Goal: Task Accomplishment & Management: Manage account settings

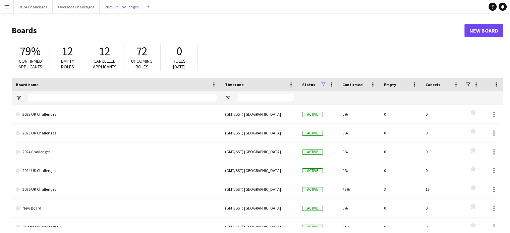
click at [121, 6] on button "2025 UK Challenges Close" at bounding box center [122, 6] width 45 height 13
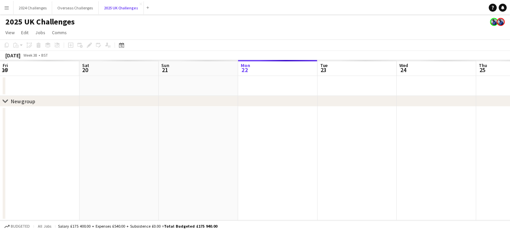
scroll to position [0, 160]
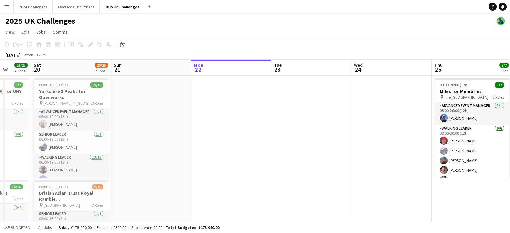
drag, startPoint x: 85, startPoint y: 101, endPoint x: 273, endPoint y: 106, distance: 188.6
click at [273, 106] on app-calendar-viewport "Wed 17 Thu 18 Fri 19 23/23 2 Jobs Sat 20 20/25 2 Jobs Sun 21 Mon 22 Tue 23 Wed …" at bounding box center [255, 192] width 510 height 264
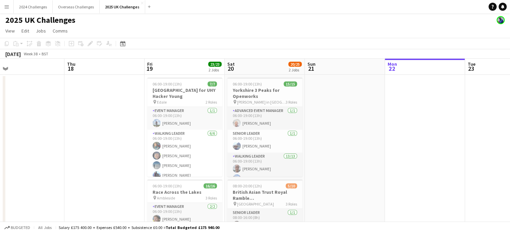
scroll to position [0, 154]
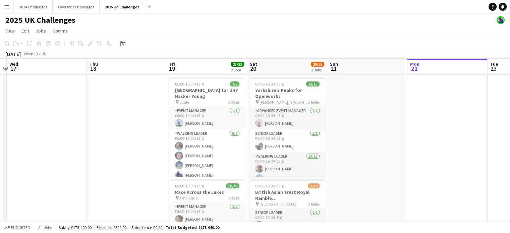
drag, startPoint x: 246, startPoint y: 115, endPoint x: 381, endPoint y: 118, distance: 135.5
click at [381, 118] on app-calendar-viewport "Mon 15 Tue 16 Wed 17 Thu 18 Fri 19 23/23 2 Jobs Sat 20 20/25 2 Jobs Sun 21 Mon …" at bounding box center [255, 191] width 510 height 264
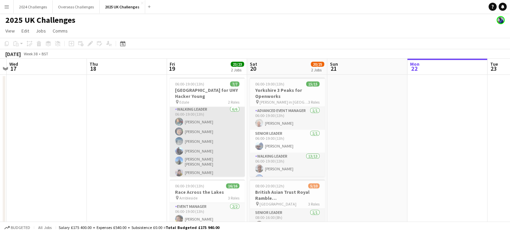
scroll to position [0, 0]
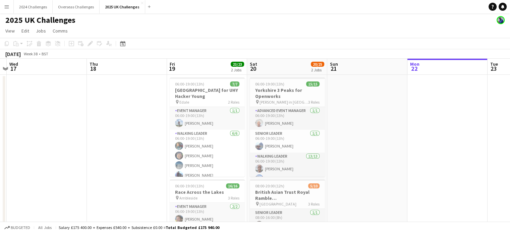
click at [318, 24] on div "2025 UK Challenges" at bounding box center [255, 18] width 510 height 13
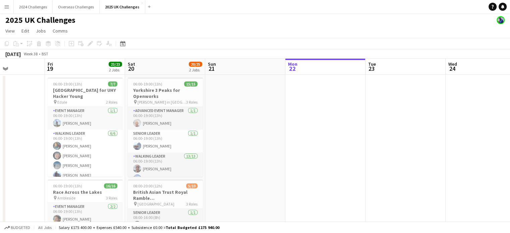
scroll to position [0, 296]
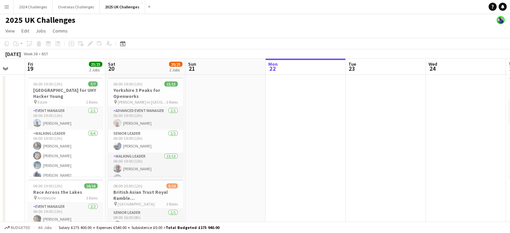
drag, startPoint x: 461, startPoint y: 141, endPoint x: 326, endPoint y: 141, distance: 134.9
click at [326, 141] on app-calendar-viewport "Mon 15 Tue 16 Wed 17 Thu 18 Fri 19 23/23 2 Jobs Sat 20 20/25 2 Jobs Sun 21 Mon …" at bounding box center [255, 191] width 510 height 264
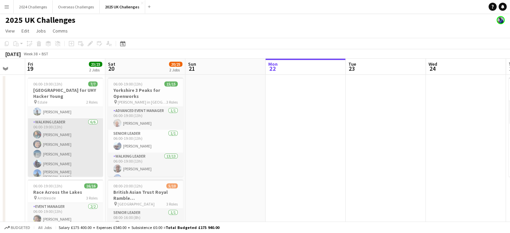
scroll to position [0, 0]
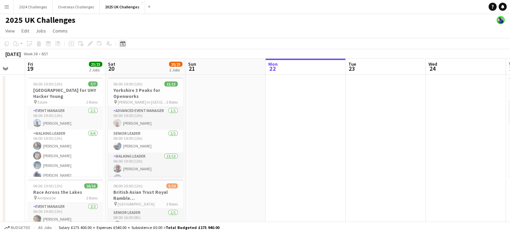
click at [123, 42] on icon at bounding box center [122, 43] width 5 height 5
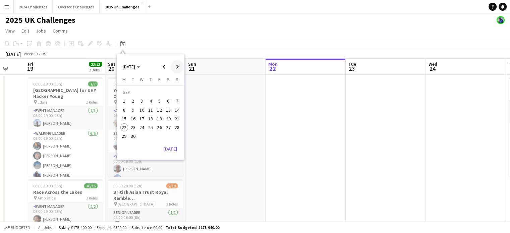
click at [177, 63] on span "Next month" at bounding box center [177, 66] width 13 height 13
click at [166, 111] on span "11" at bounding box center [168, 110] width 8 height 8
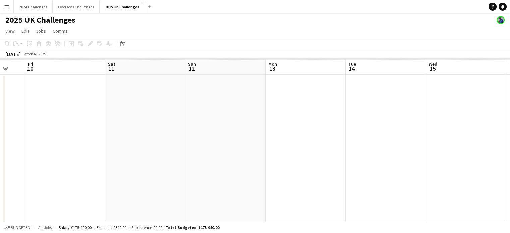
scroll to position [0, 231]
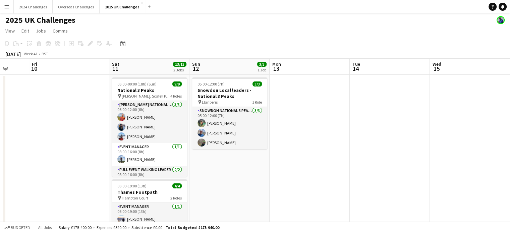
drag, startPoint x: 456, startPoint y: 148, endPoint x: 237, endPoint y: 149, distance: 219.1
click at [237, 149] on app-calendar-viewport "Tue 7 Wed 8 Thu 9 Fri 10 Sat 11 13/13 2 Jobs Sun 12 3/3 1 Job Mon 13 Tue 14 Wed…" at bounding box center [255, 191] width 510 height 264
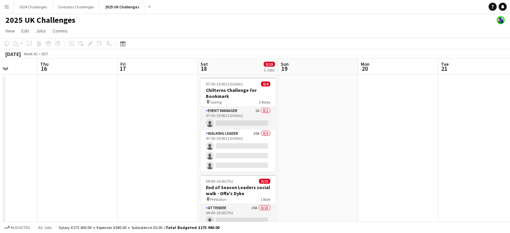
drag, startPoint x: 399, startPoint y: 149, endPoint x: 130, endPoint y: 124, distance: 269.8
click at [130, 124] on app-calendar-viewport "Mon 13 Tue 14 Wed 15 Thu 16 Fri 17 Sat 18 0/19 2 Jobs Sun 19 Mon 20 Tue 21 Wed …" at bounding box center [255, 191] width 510 height 264
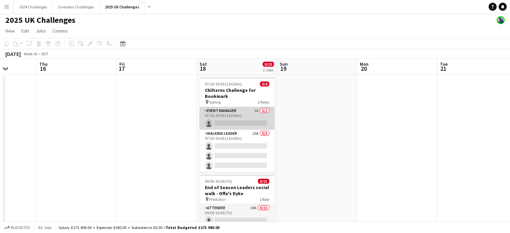
click at [220, 111] on app-card-role "Event Manager 1A 0/1 07:30-19:00 (11h30m) single-neutral-actions" at bounding box center [237, 118] width 75 height 23
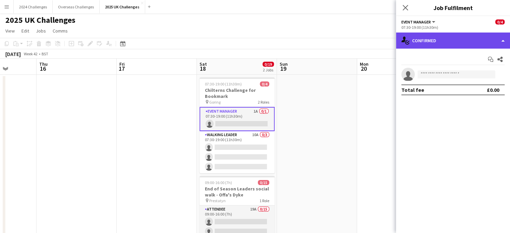
click at [428, 44] on div "single-neutral-actions-check-2 Confirmed" at bounding box center [453, 41] width 114 height 16
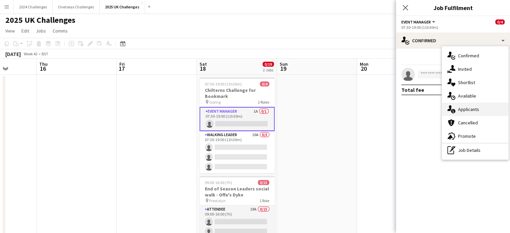
click at [470, 107] on span "Applicants" at bounding box center [468, 109] width 21 height 6
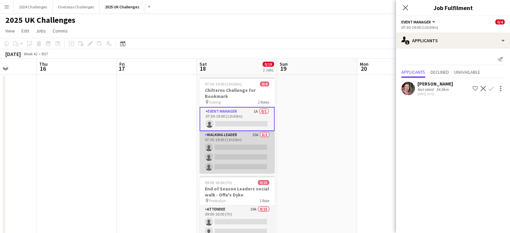
click at [231, 137] on app-card-role "Walking Leader 10A 0/3 07:30-19:00 (11h30m) single-neutral-actions single-neutr…" at bounding box center [237, 152] width 75 height 42
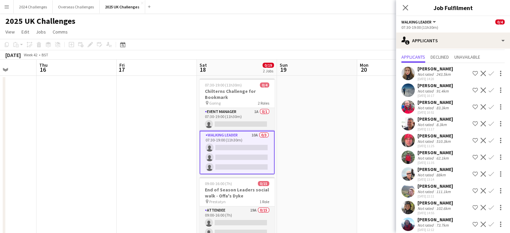
scroll to position [20, 0]
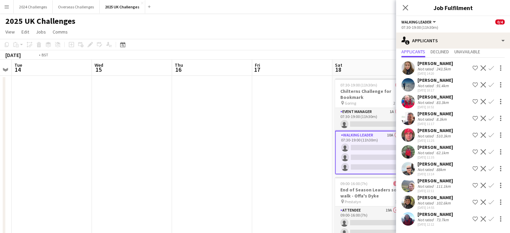
drag, startPoint x: 183, startPoint y: 103, endPoint x: 336, endPoint y: 105, distance: 152.3
click at [336, 105] on app-calendar-viewport "Sun 12 3/3 1 Job Mon 13 Tue 14 Wed 15 Thu 16 Fri 17 Sat 18 0/19 2 Jobs Sun 19 M…" at bounding box center [255, 192] width 510 height 264
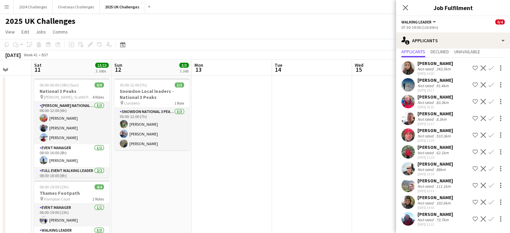
scroll to position [0, 144]
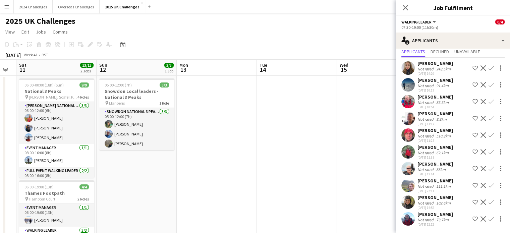
drag, startPoint x: 97, startPoint y: 111, endPoint x: 283, endPoint y: 107, distance: 185.9
click at [283, 107] on app-calendar-viewport "Thu 9 Fri 10 Sat 11 13/13 2 Jobs Sun 12 3/3 1 Job Mon 13 Tue 14 Wed 15 Thu 16 F…" at bounding box center [255, 192] width 510 height 264
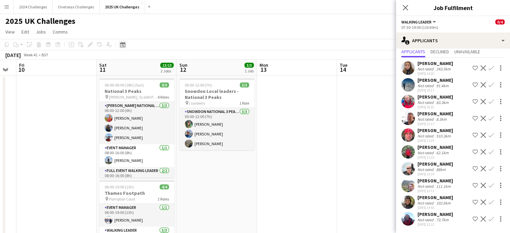
click at [124, 45] on icon "Date picker" at bounding box center [122, 44] width 5 height 5
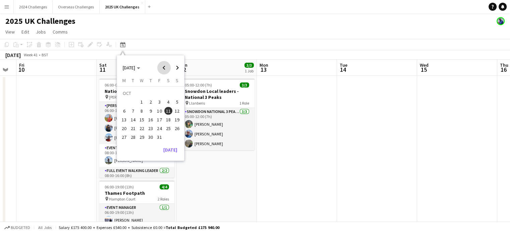
click at [165, 65] on span "Previous month" at bounding box center [163, 67] width 13 height 13
click at [161, 119] on span "19" at bounding box center [160, 120] width 8 height 8
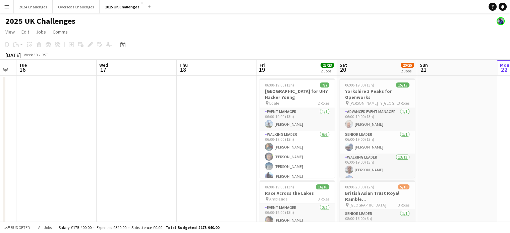
scroll to position [0, 231]
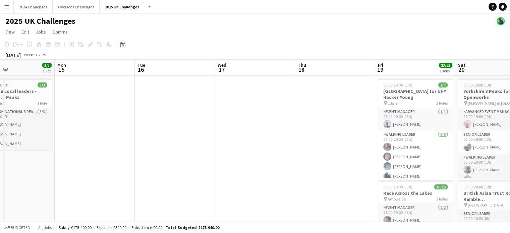
drag, startPoint x: 98, startPoint y: 91, endPoint x: 293, endPoint y: 89, distance: 194.9
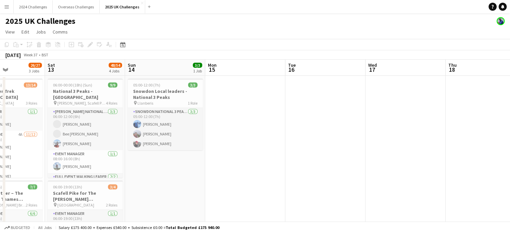
scroll to position [0, 173]
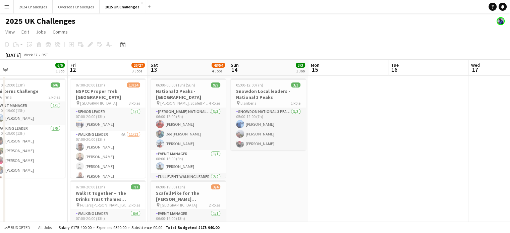
drag, startPoint x: 113, startPoint y: 99, endPoint x: 377, endPoint y: 98, distance: 264.0
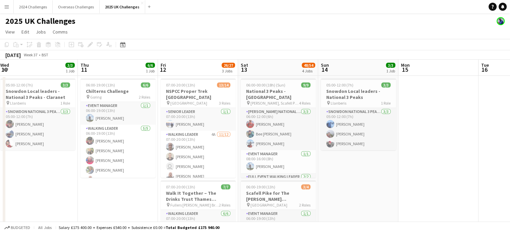
scroll to position [0, 150]
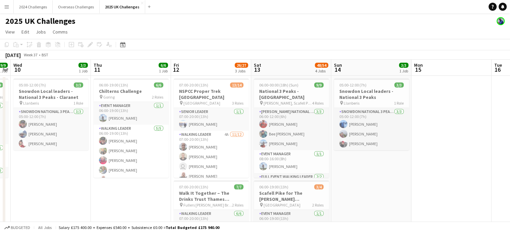
drag, startPoint x: 291, startPoint y: 171, endPoint x: 394, endPoint y: 168, distance: 103.4
click at [124, 45] on icon "Date picker" at bounding box center [122, 44] width 5 height 5
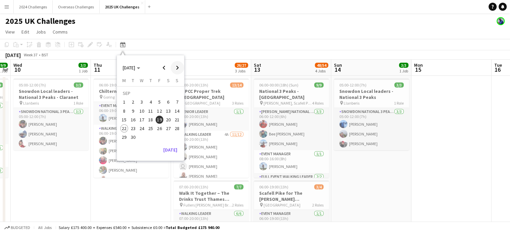
click at [175, 66] on span "Next month" at bounding box center [177, 67] width 13 height 13
click at [169, 120] on span "18" at bounding box center [168, 120] width 8 height 8
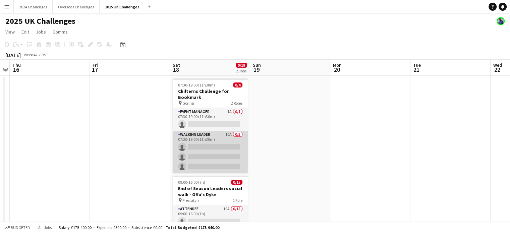
click at [209, 134] on app-card-role "Walking Leader 10A 0/3 07:30-19:00 (11h30m) single-neutral-actions single-neutr…" at bounding box center [210, 152] width 75 height 42
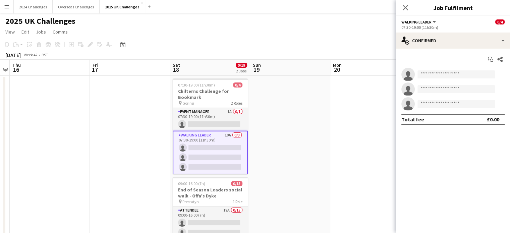
click at [450, 31] on app-options-switcher "Walking Leader All roles Walking Leader 0/4 07:30-19:00 (11h30m)" at bounding box center [453, 24] width 114 height 16
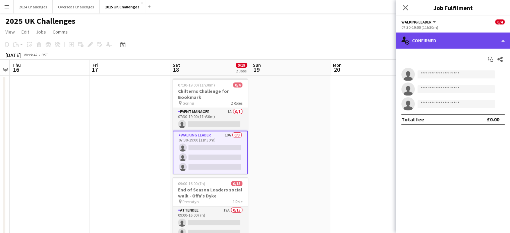
click at [451, 33] on div "single-neutral-actions-check-2 Confirmed" at bounding box center [453, 41] width 114 height 16
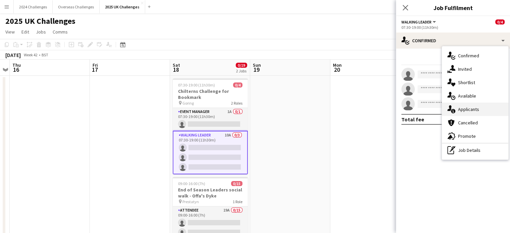
click at [472, 111] on span "Applicants" at bounding box center [468, 109] width 21 height 6
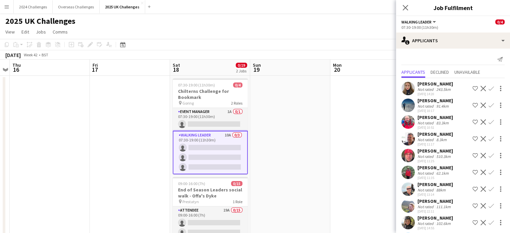
click at [489, 122] on app-icon "Confirm" at bounding box center [491, 121] width 5 height 5
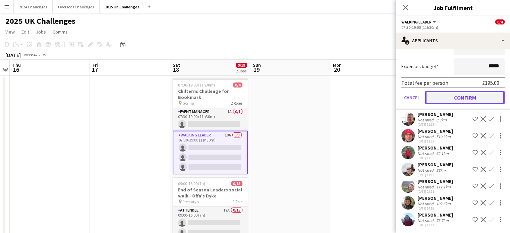
click at [473, 99] on button "Confirm" at bounding box center [465, 97] width 80 height 13
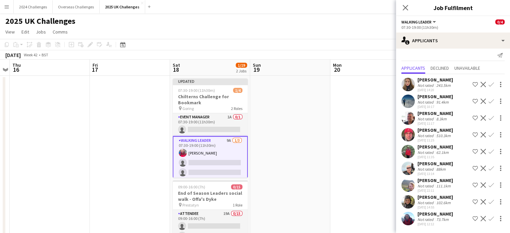
scroll to position [4, 0]
click at [319, 28] on app-page-menu "View Day view expanded Day view collapsed Month view Date picker Jump to [DATE]…" at bounding box center [255, 32] width 510 height 13
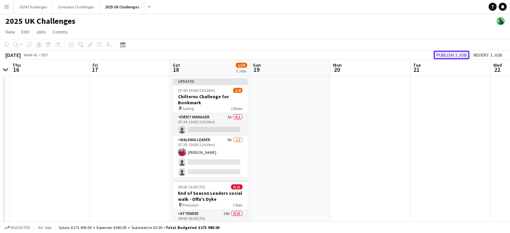
click at [451, 55] on button "Publish 1 job" at bounding box center [452, 55] width 36 height 9
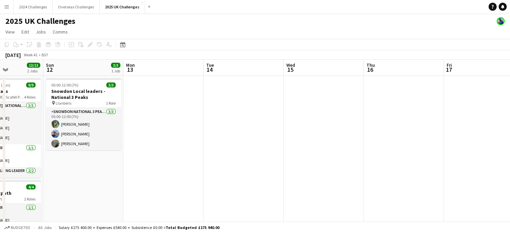
drag, startPoint x: 126, startPoint y: 134, endPoint x: 451, endPoint y: 129, distance: 324.1
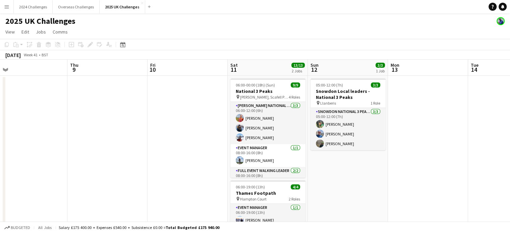
drag, startPoint x: 219, startPoint y: 146, endPoint x: 462, endPoint y: 135, distance: 243.1
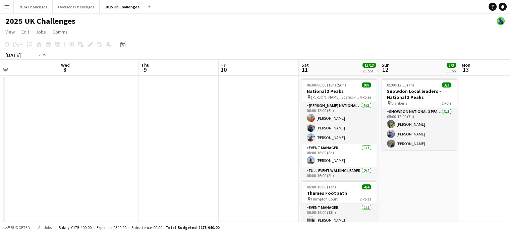
drag, startPoint x: 129, startPoint y: 142, endPoint x: 382, endPoint y: 135, distance: 253.0
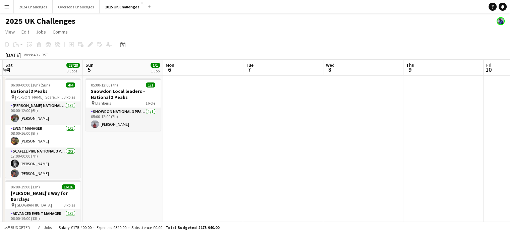
scroll to position [0, 180]
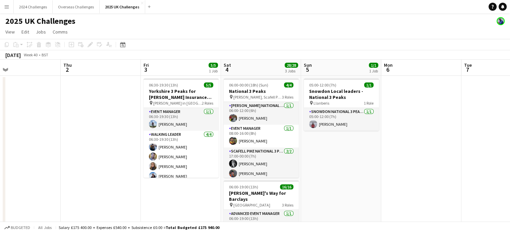
drag, startPoint x: 148, startPoint y: 141, endPoint x: 450, endPoint y: 138, distance: 301.6
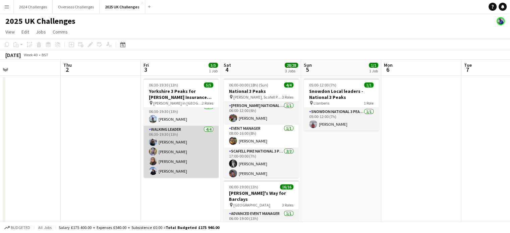
scroll to position [0, 0]
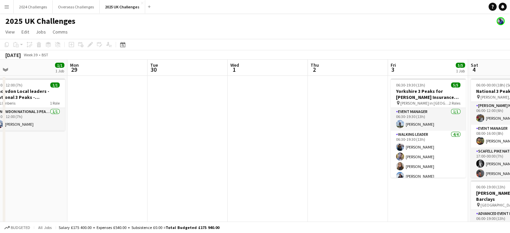
drag, startPoint x: 106, startPoint y: 143, endPoint x: 352, endPoint y: 158, distance: 246.4
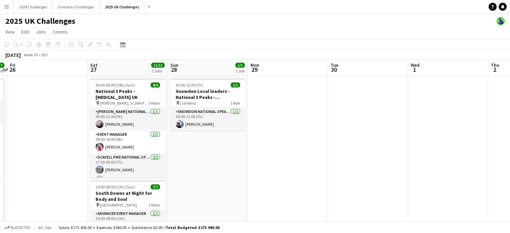
scroll to position [0, 150]
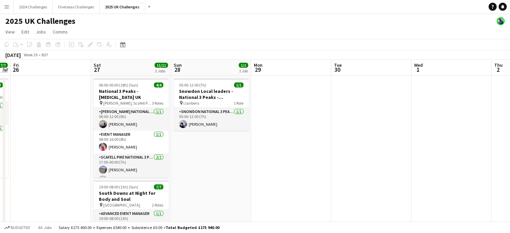
drag, startPoint x: 195, startPoint y: 139, endPoint x: 343, endPoint y: 146, distance: 148.8
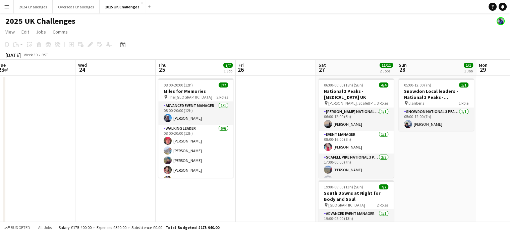
scroll to position [0, 211]
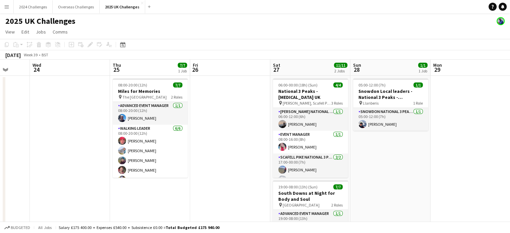
drag, startPoint x: 61, startPoint y: 133, endPoint x: 321, endPoint y: 131, distance: 259.7
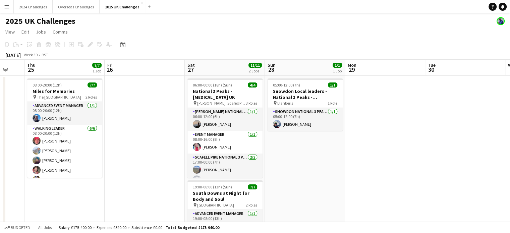
scroll to position [0, 218]
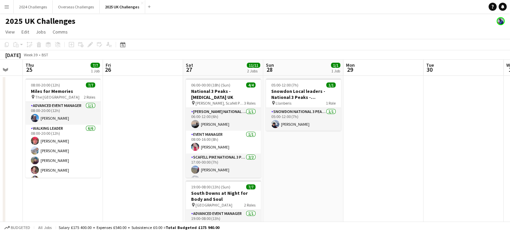
drag, startPoint x: 313, startPoint y: 145, endPoint x: 163, endPoint y: 143, distance: 150.0
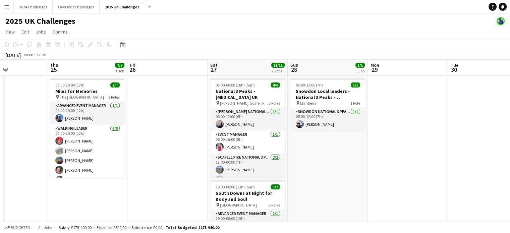
drag, startPoint x: 439, startPoint y: 138, endPoint x: 306, endPoint y: 158, distance: 134.4
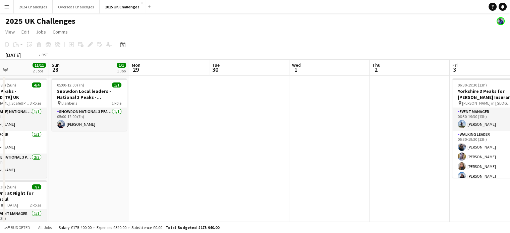
drag, startPoint x: 445, startPoint y: 154, endPoint x: 221, endPoint y: 147, distance: 224.2
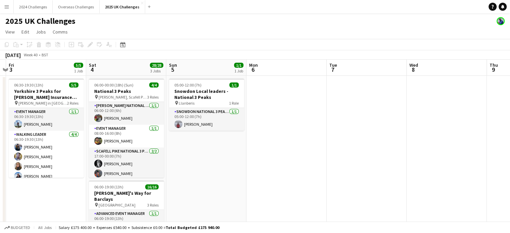
drag, startPoint x: 438, startPoint y: 167, endPoint x: 216, endPoint y: 160, distance: 221.9
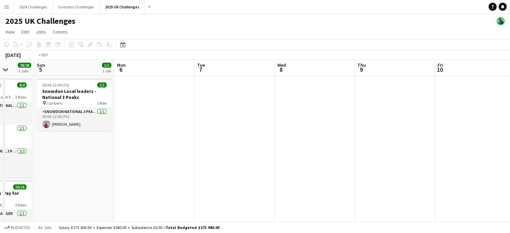
drag, startPoint x: 301, startPoint y: 157, endPoint x: 106, endPoint y: 149, distance: 195.1
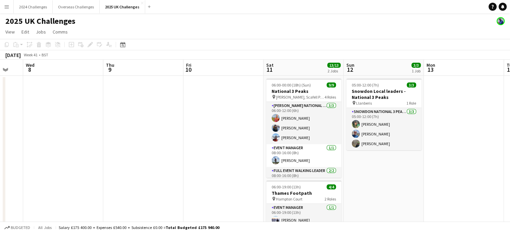
drag, startPoint x: 322, startPoint y: 148, endPoint x: 64, endPoint y: 136, distance: 257.9
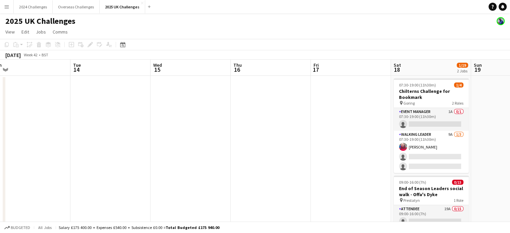
drag, startPoint x: 375, startPoint y: 157, endPoint x: 108, endPoint y: 151, distance: 267.1
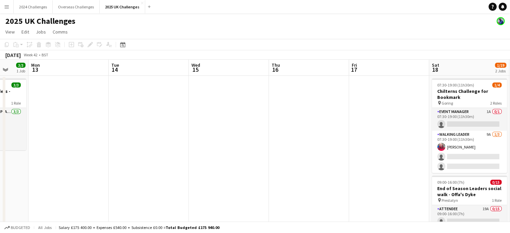
scroll to position [0, 196]
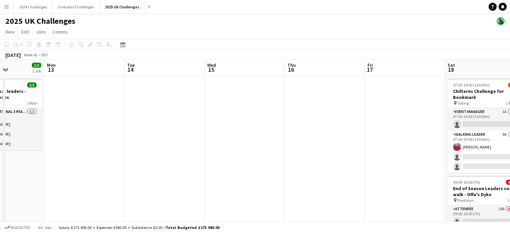
drag, startPoint x: 302, startPoint y: 149, endPoint x: 47, endPoint y: 137, distance: 255.2
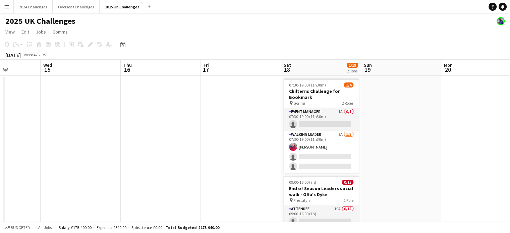
drag, startPoint x: 251, startPoint y: 121, endPoint x: 406, endPoint y: 126, distance: 155.4
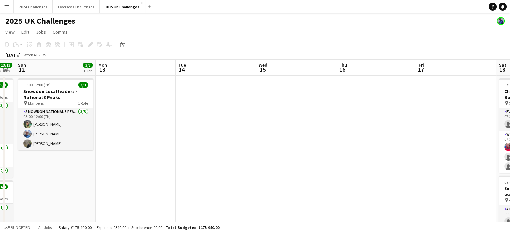
drag, startPoint x: 144, startPoint y: 124, endPoint x: 321, endPoint y: 128, distance: 176.8
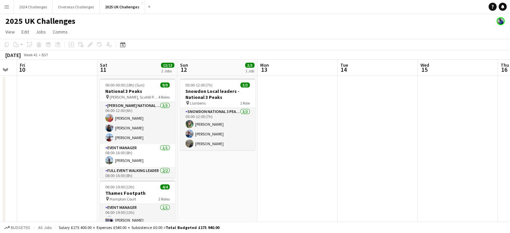
drag, startPoint x: 177, startPoint y: 127, endPoint x: 340, endPoint y: 125, distance: 163.4
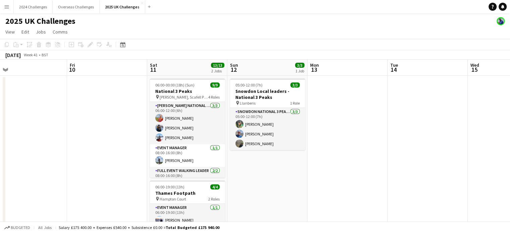
scroll to position [0, 159]
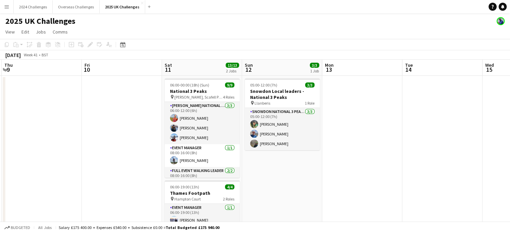
drag, startPoint x: 303, startPoint y: 123, endPoint x: 368, endPoint y: 122, distance: 64.8
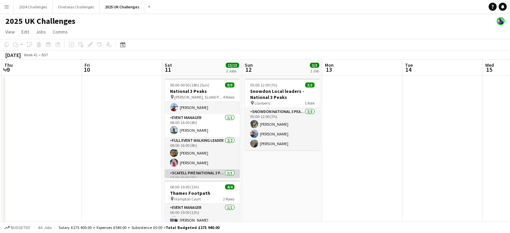
scroll to position [0, 0]
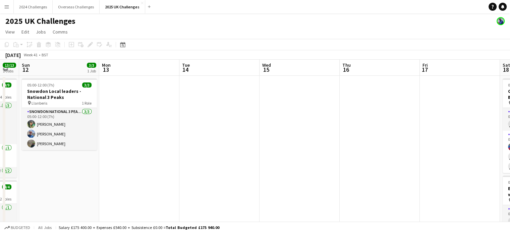
drag, startPoint x: 399, startPoint y: 139, endPoint x: 175, endPoint y: 130, distance: 224.0
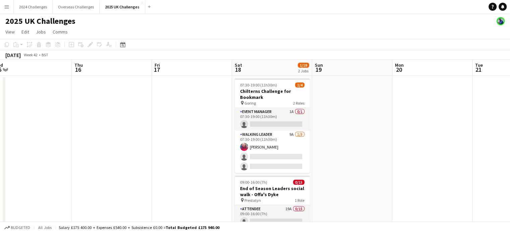
scroll to position [0, 169]
drag, startPoint x: 424, startPoint y: 148, endPoint x: 172, endPoint y: 141, distance: 252.7
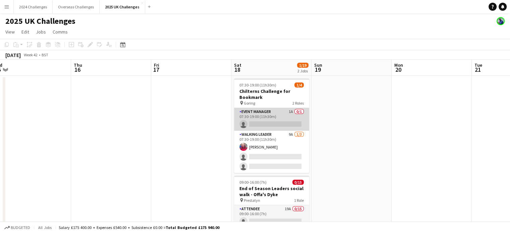
click at [253, 112] on app-card-role "Event Manager 1A 0/1 07:30-19:00 (11h30m) single-neutral-actions" at bounding box center [271, 119] width 75 height 23
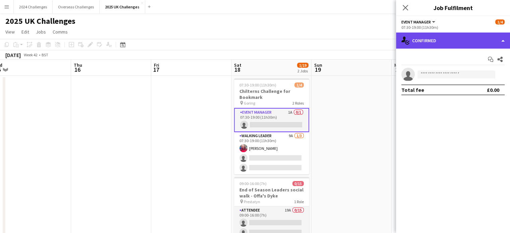
click at [459, 40] on div "single-neutral-actions-check-2 Confirmed" at bounding box center [453, 41] width 114 height 16
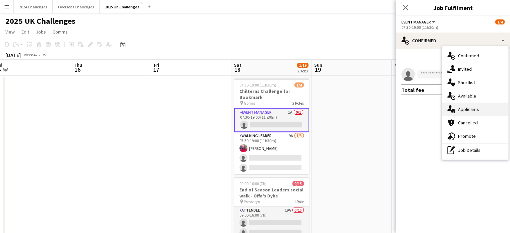
click at [471, 108] on span "Applicants" at bounding box center [468, 109] width 21 height 6
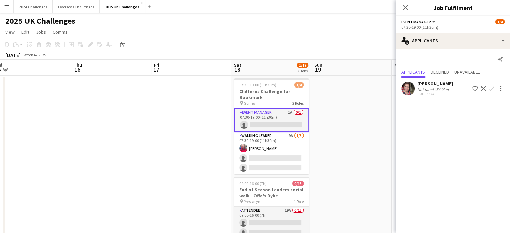
click at [491, 89] on app-icon "Confirm" at bounding box center [491, 88] width 5 height 5
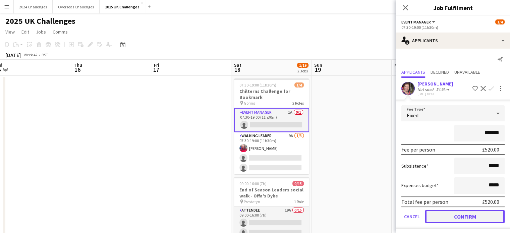
click at [479, 212] on button "Confirm" at bounding box center [465, 216] width 80 height 13
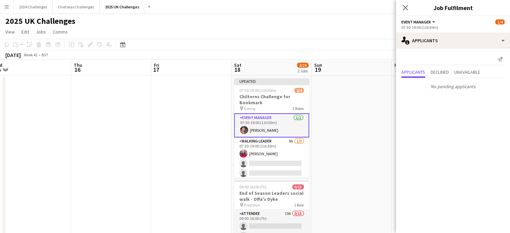
click at [360, 16] on div "2025 UK Challenges" at bounding box center [255, 19] width 510 height 13
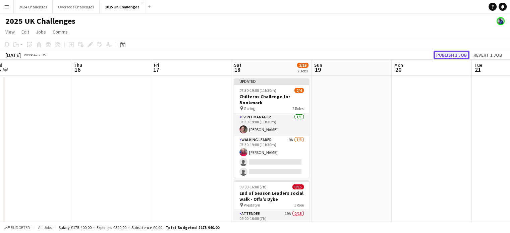
click at [459, 55] on button "Publish 1 job" at bounding box center [452, 55] width 36 height 9
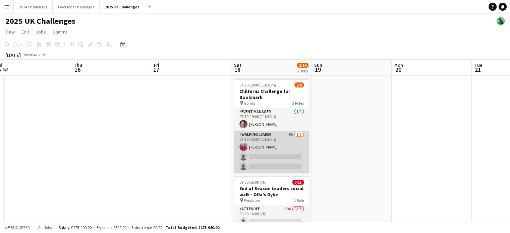
click at [264, 134] on app-card-role "Walking Leader 9A [DATE] 07:30-19:00 (11h30m) [PERSON_NAME] single-neutral-acti…" at bounding box center [271, 152] width 75 height 42
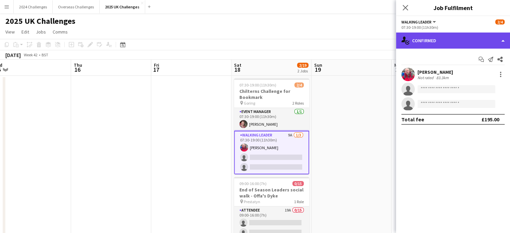
click at [444, 43] on div "single-neutral-actions-check-2 Confirmed" at bounding box center [453, 41] width 114 height 16
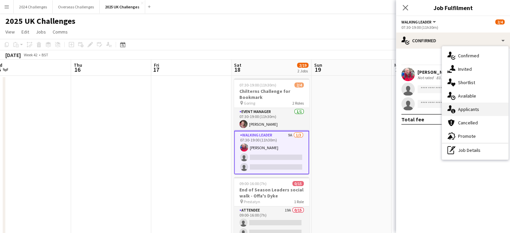
click at [475, 109] on span "Applicants" at bounding box center [468, 109] width 21 height 6
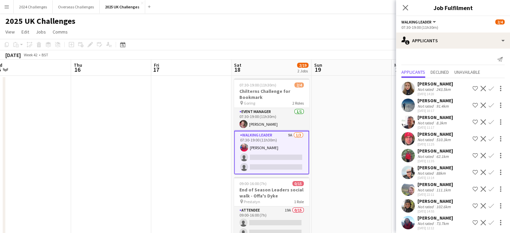
scroll to position [4, 0]
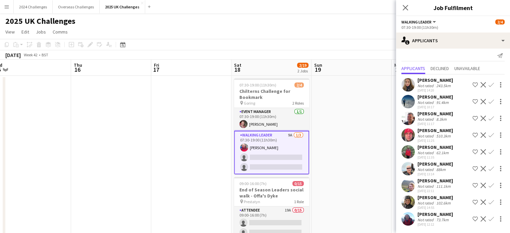
click at [433, 215] on div "[PERSON_NAME]" at bounding box center [436, 214] width 36 height 6
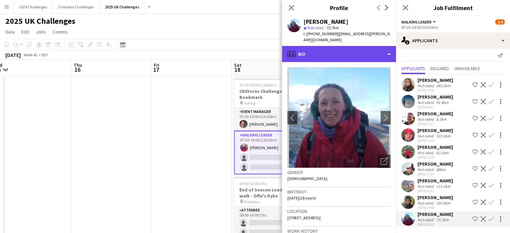
click at [385, 50] on div "profile Bio" at bounding box center [339, 54] width 114 height 16
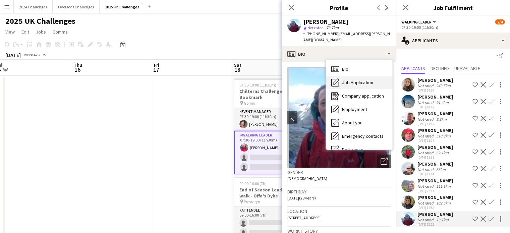
click at [365, 80] on span "Job Application" at bounding box center [357, 83] width 31 height 6
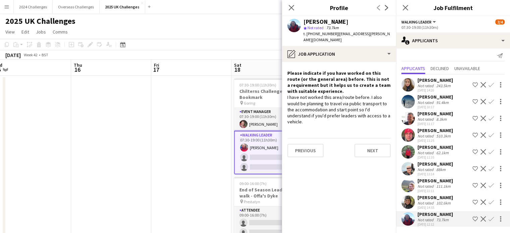
click at [489, 219] on app-icon "Confirm" at bounding box center [491, 218] width 5 height 5
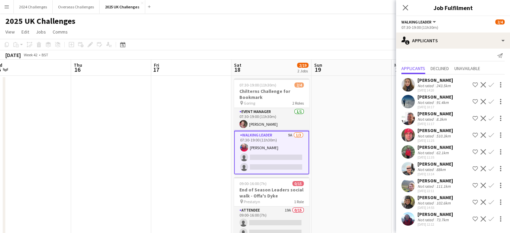
click at [439, 202] on div "102.6km" at bounding box center [443, 203] width 17 height 5
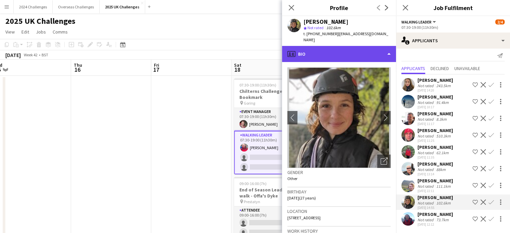
click at [353, 55] on div "profile Bio" at bounding box center [339, 54] width 114 height 16
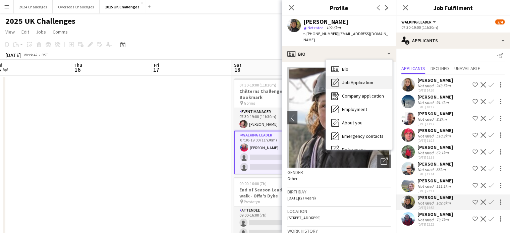
click at [360, 80] on span "Job Application" at bounding box center [357, 83] width 31 height 6
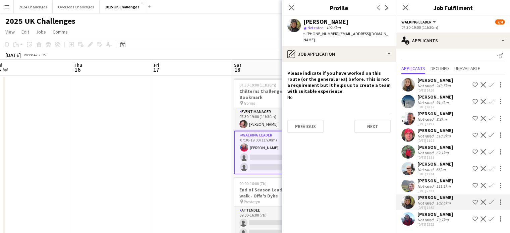
click at [435, 84] on div "243.5km" at bounding box center [443, 85] width 17 height 5
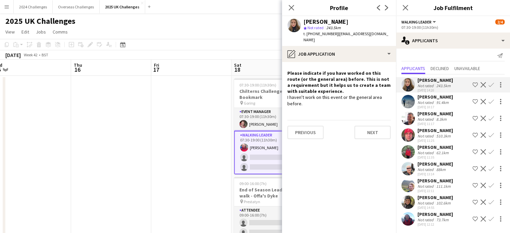
click at [489, 219] on app-icon "Confirm" at bounding box center [491, 218] width 5 height 5
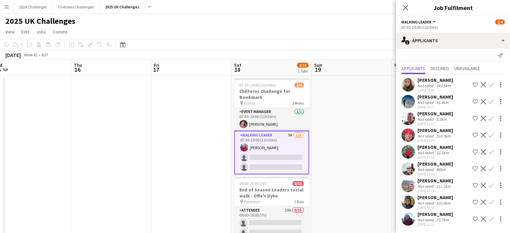
click at [489, 218] on app-icon "Confirm" at bounding box center [491, 218] width 5 height 5
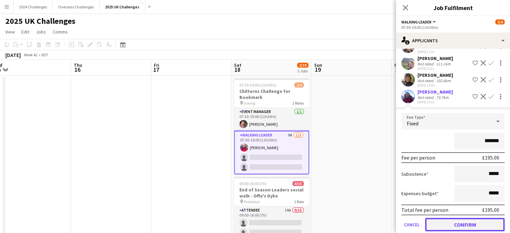
click at [485, 220] on button "Confirm" at bounding box center [465, 224] width 80 height 13
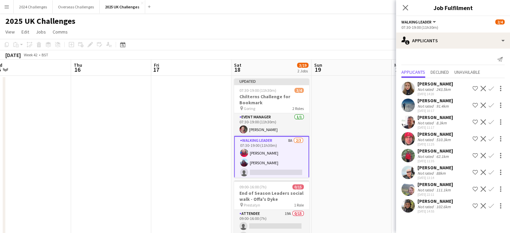
scroll to position [0, 0]
click at [341, 29] on app-page-menu "View Day view expanded Day view collapsed Month view Date picker Jump to [DATE]…" at bounding box center [255, 32] width 510 height 13
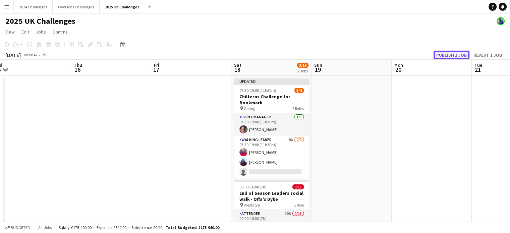
click at [443, 54] on button "Publish 1 job" at bounding box center [452, 55] width 36 height 9
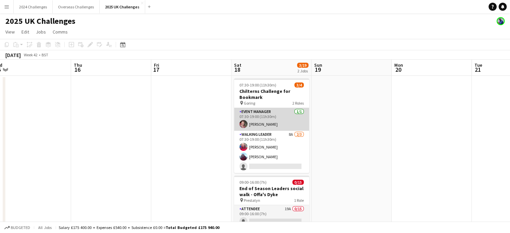
click at [262, 124] on app-card-role "Event Manager [DATE] 07:30-19:00 (11h30m) [PERSON_NAME]" at bounding box center [271, 119] width 75 height 23
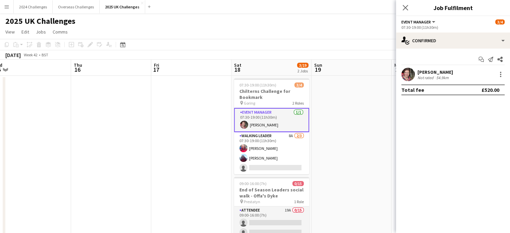
click at [431, 75] on div "Not rated" at bounding box center [426, 77] width 17 height 5
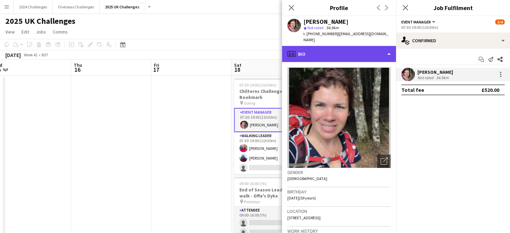
click at [378, 46] on div "profile Bio" at bounding box center [339, 54] width 114 height 16
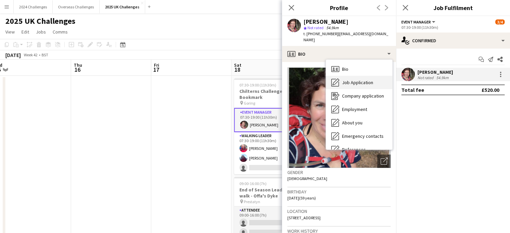
click at [368, 80] on span "Job Application" at bounding box center [357, 83] width 31 height 6
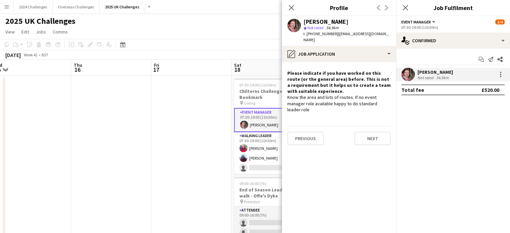
click at [260, 35] on app-page-menu "View Day view expanded Day view collapsed Month view Date picker Jump to [DATE]…" at bounding box center [255, 32] width 510 height 13
